Goal: Information Seeking & Learning: Learn about a topic

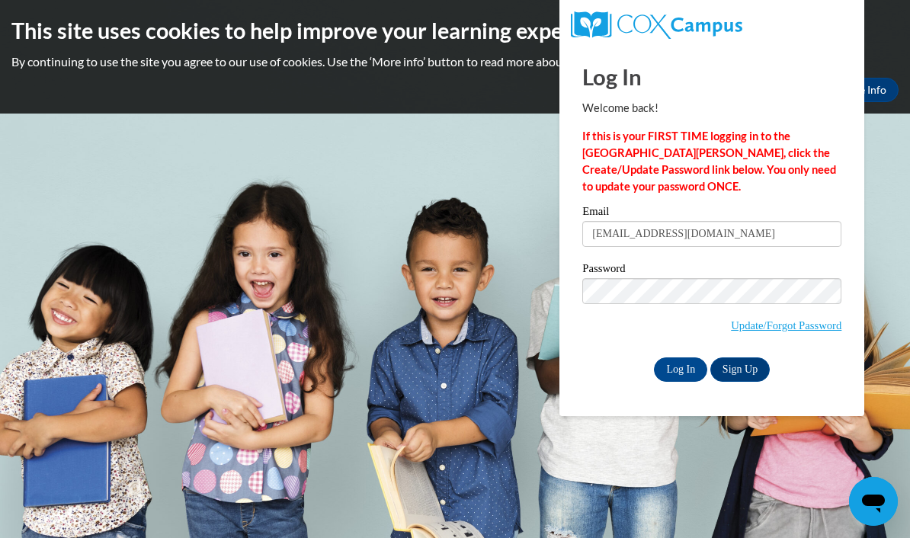
type input "brilliantbabies5@gmail.com"
click at [681, 368] on input "Log In" at bounding box center [680, 369] width 53 height 24
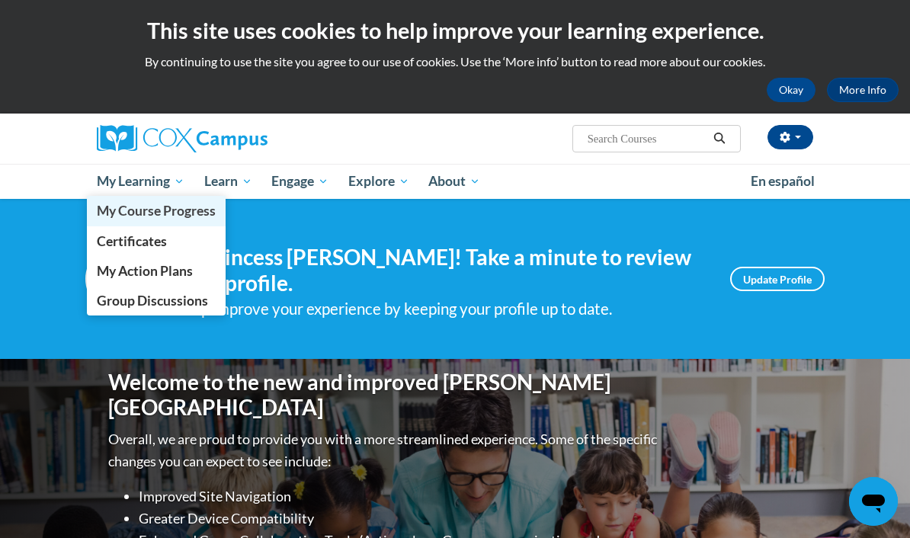
click at [129, 217] on span "My Course Progress" at bounding box center [156, 211] width 119 height 16
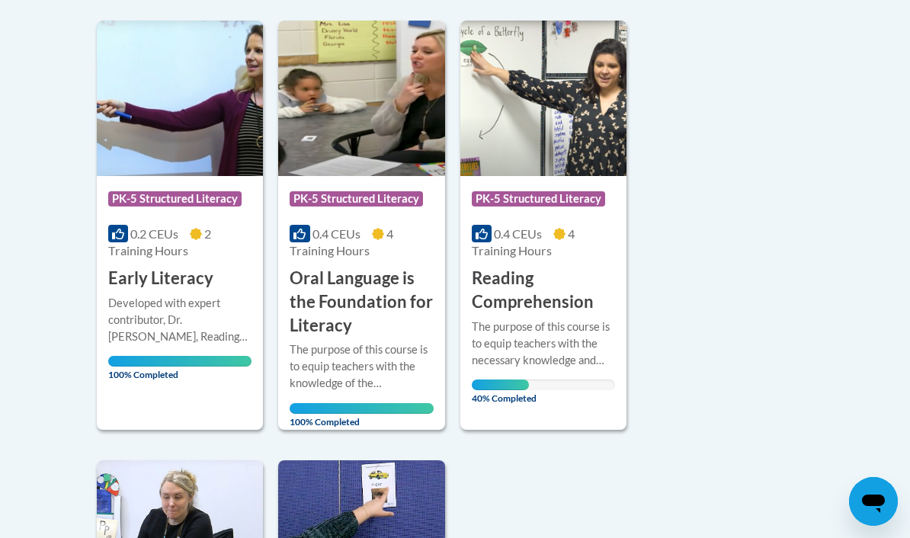
scroll to position [850, 0]
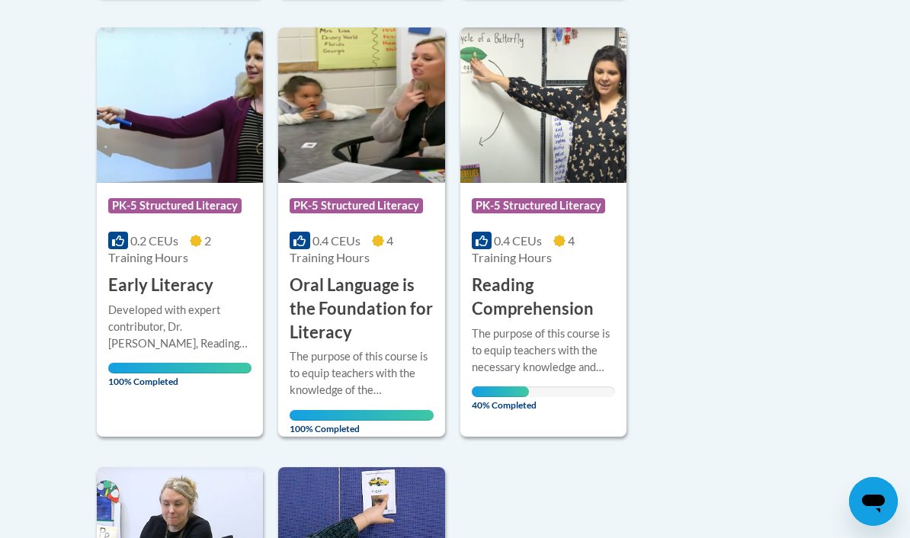
click at [532, 307] on h3 "Reading Comprehension" at bounding box center [543, 297] width 143 height 47
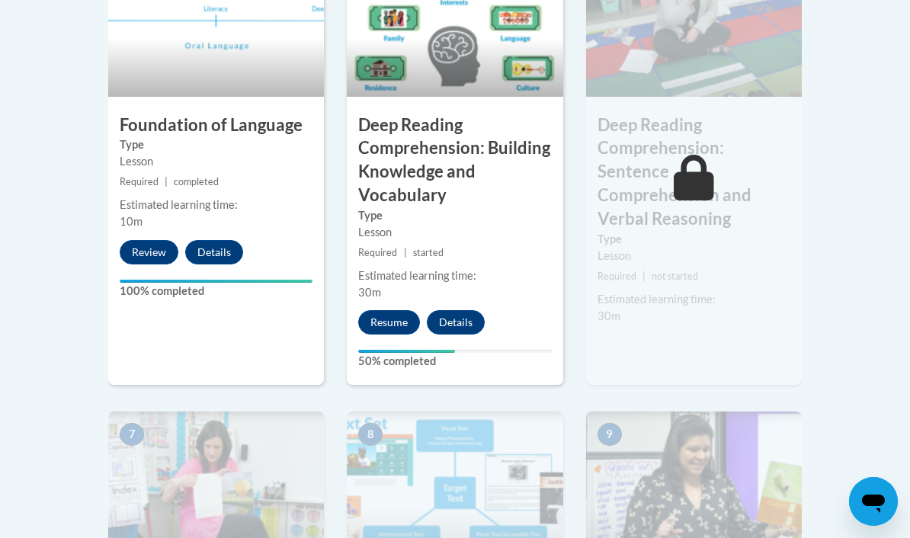
scroll to position [1000, 0]
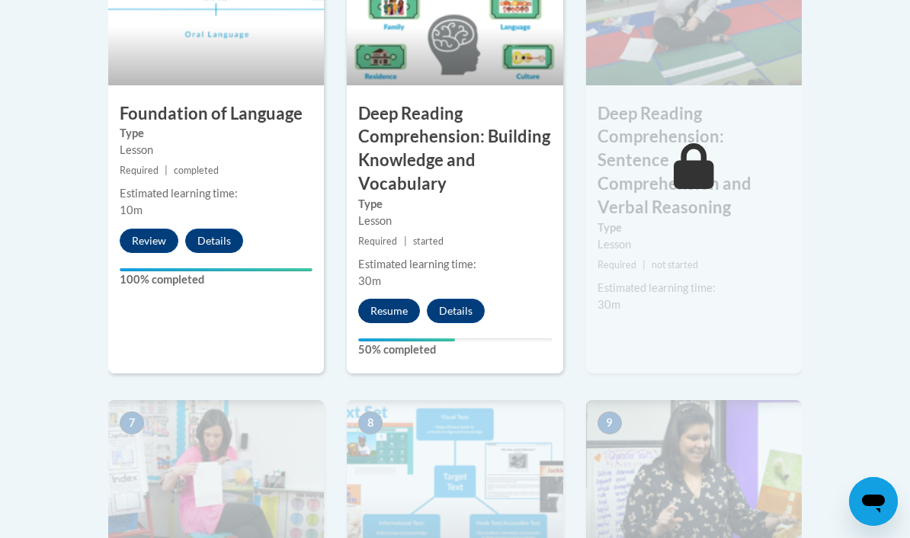
click at [392, 306] on button "Resume" at bounding box center [389, 311] width 62 height 24
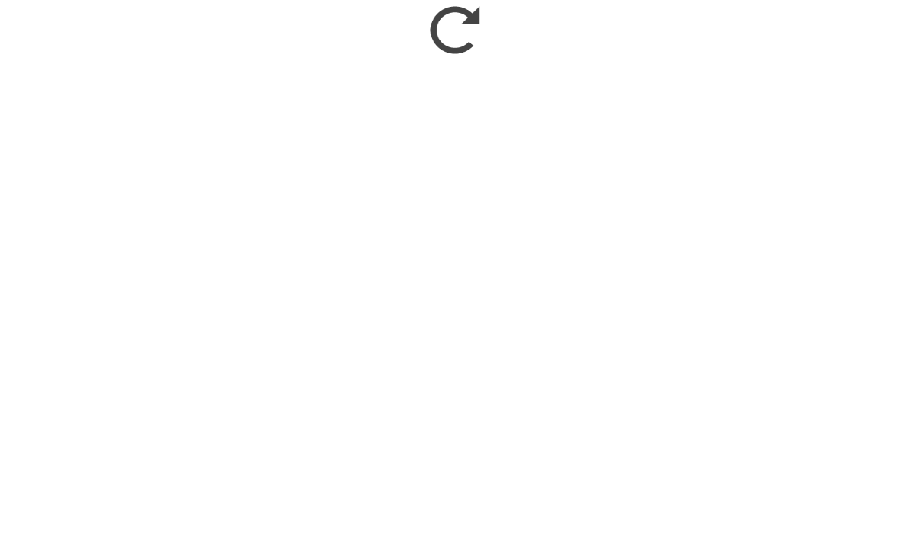
scroll to position [1366, 0]
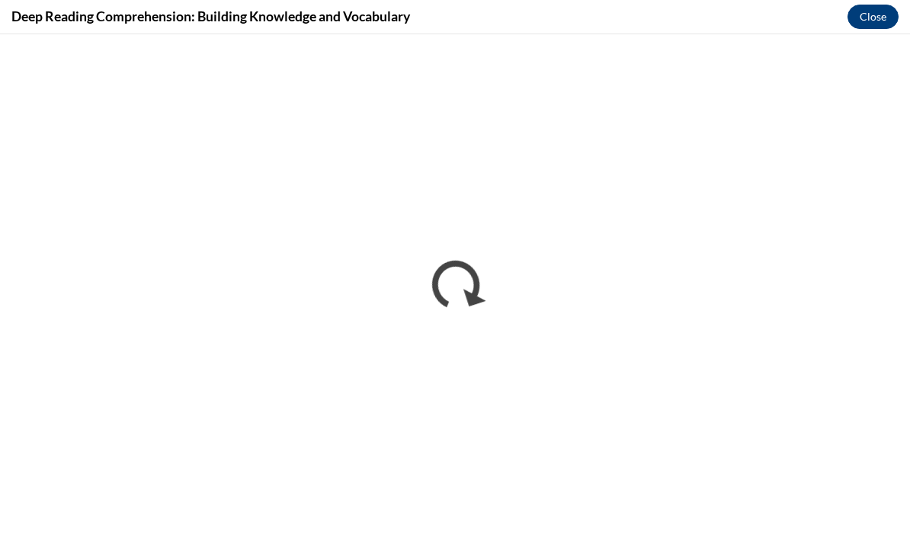
click at [881, 18] on button "Close" at bounding box center [872, 17] width 51 height 24
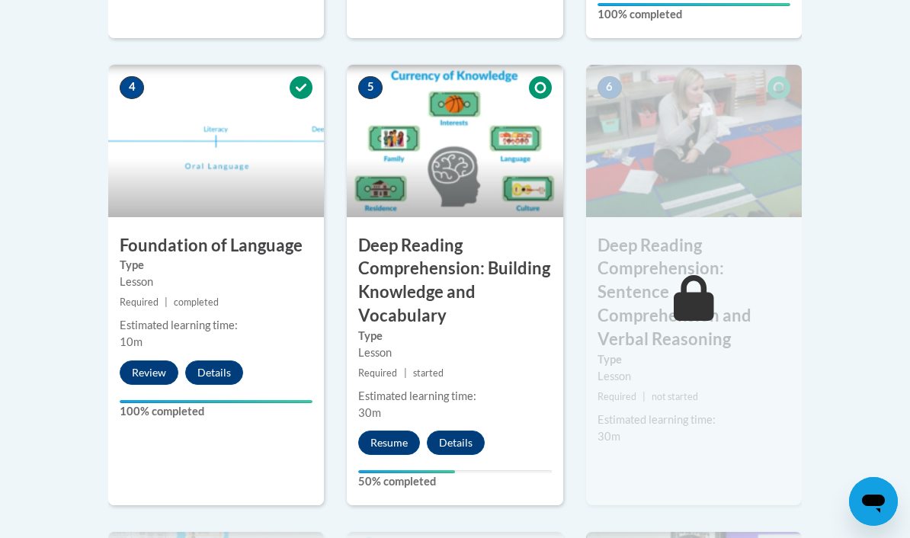
scroll to position [873, 0]
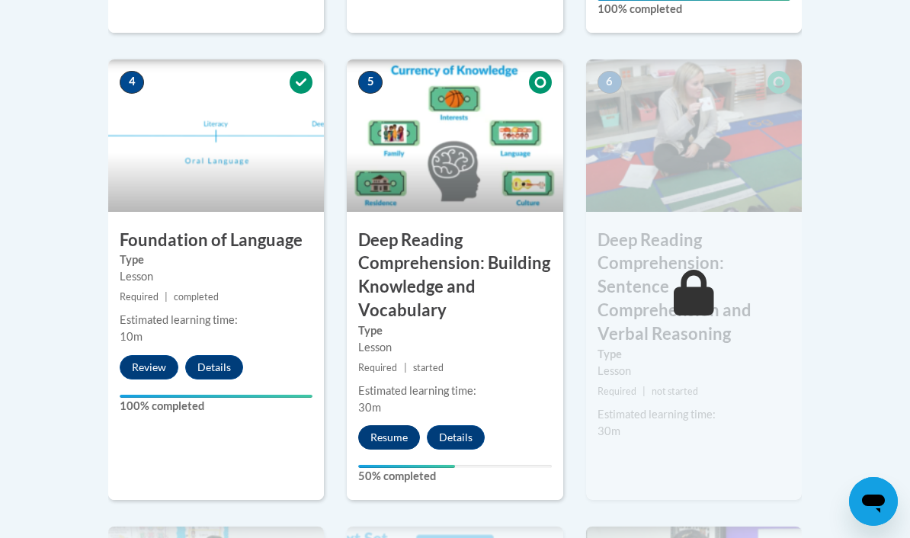
click at [396, 434] on button "Resume" at bounding box center [389, 437] width 62 height 24
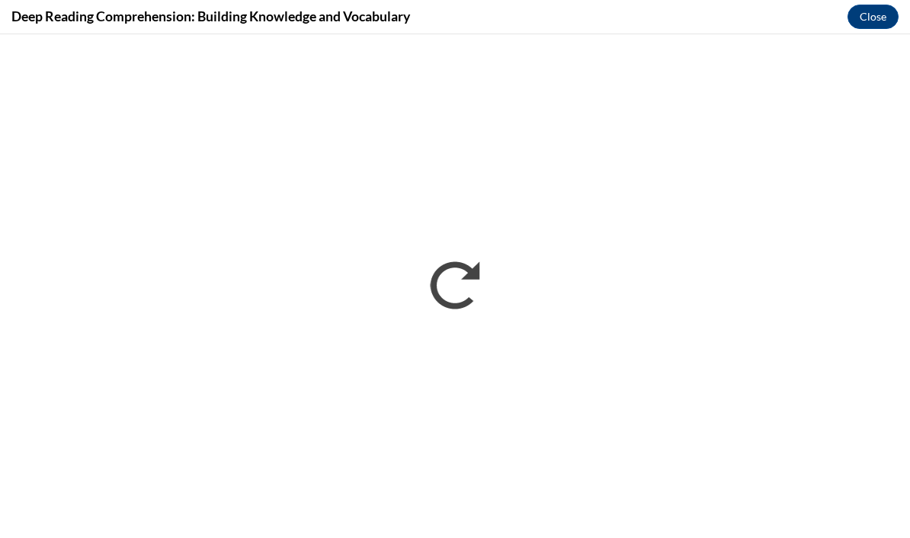
scroll to position [0, 0]
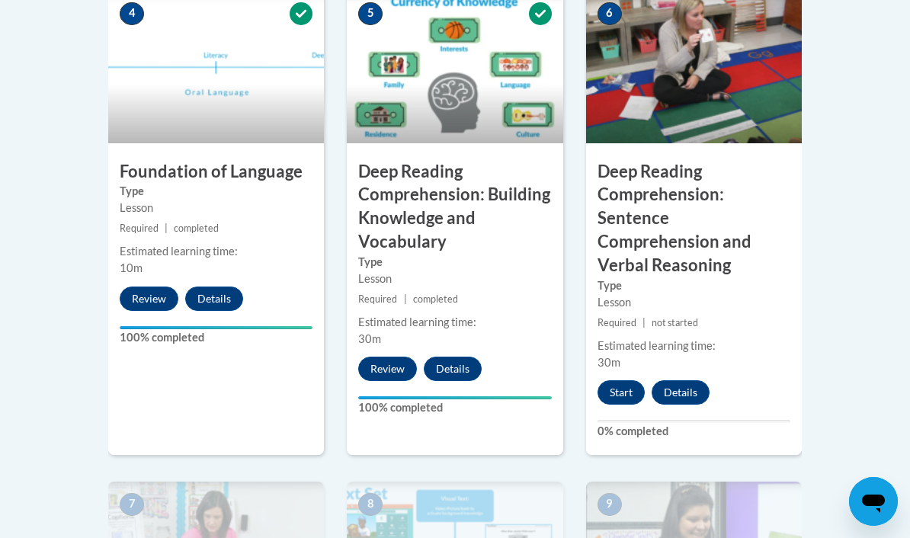
scroll to position [940, 0]
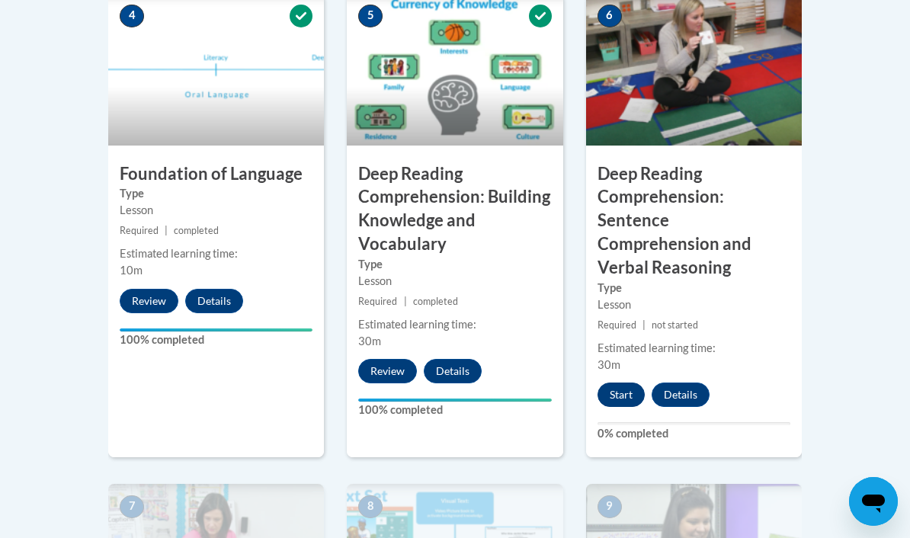
click at [628, 383] on button "Start" at bounding box center [620, 395] width 47 height 24
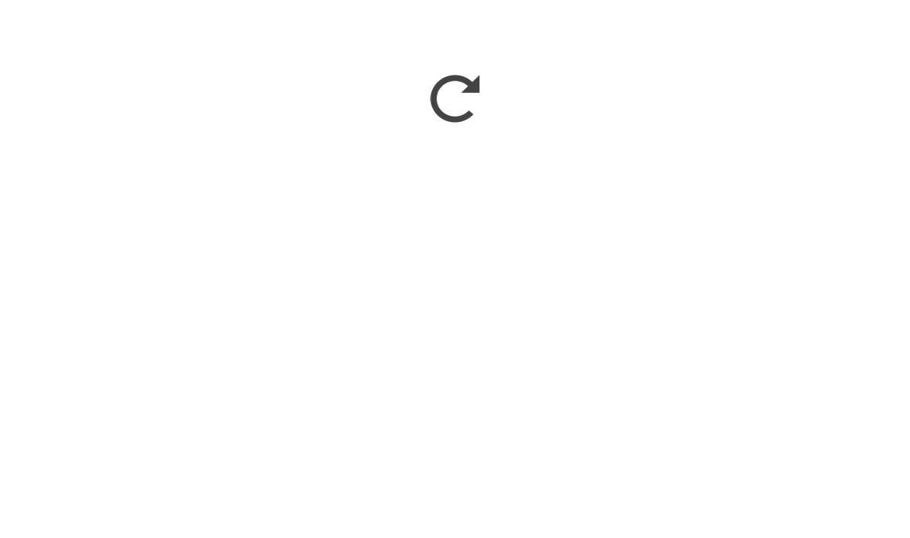
scroll to position [1339, 0]
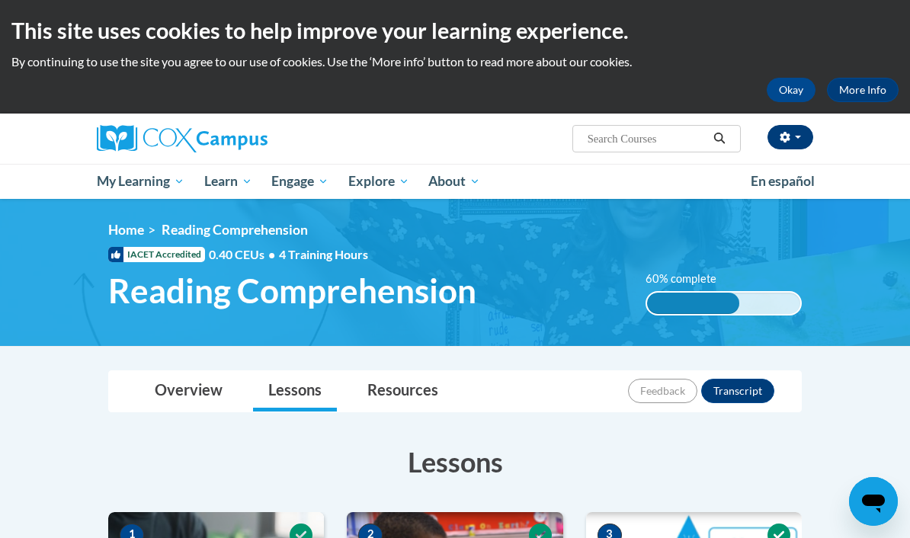
click at [796, 134] on button "button" at bounding box center [790, 137] width 46 height 24
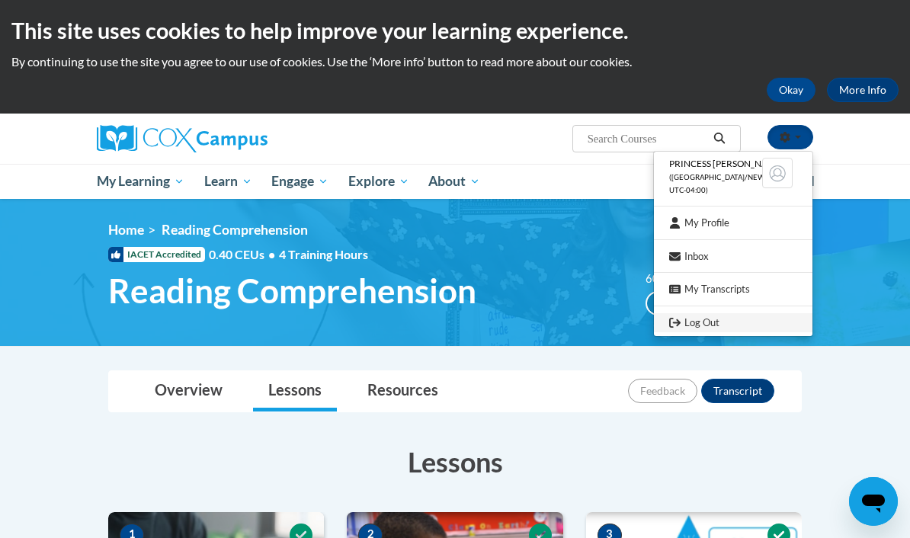
click at [695, 319] on link "Log Out" at bounding box center [733, 322] width 159 height 19
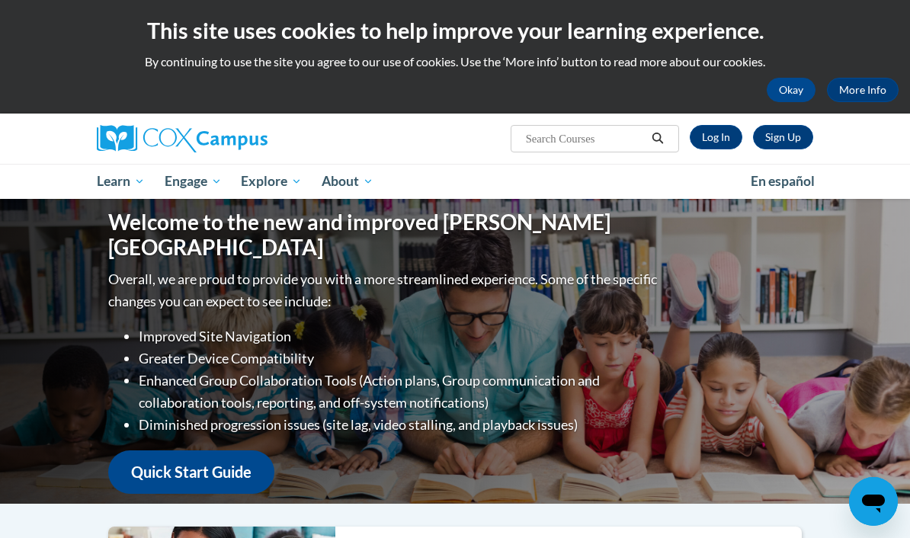
scroll to position [2, 0]
